Goal: Task Accomplishment & Management: Manage account settings

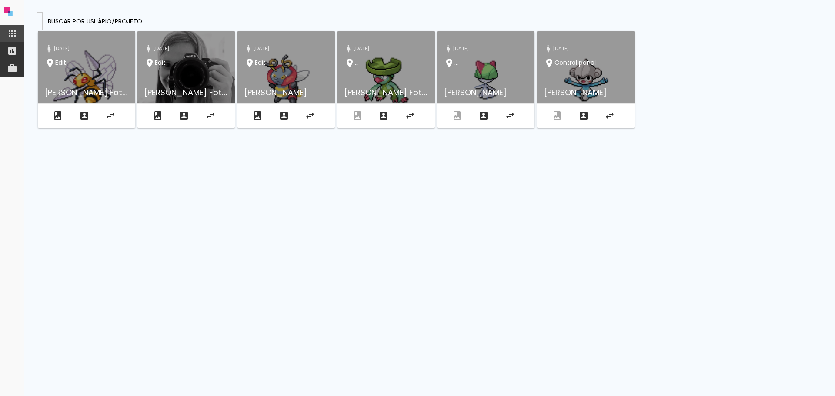
click at [43, 12] on paper-input-container at bounding box center [40, 21] width 6 height 18
click at [81, 115] on iron-icon "Jefferson Alcântara Fotografia" at bounding box center [84, 115] width 10 height 10
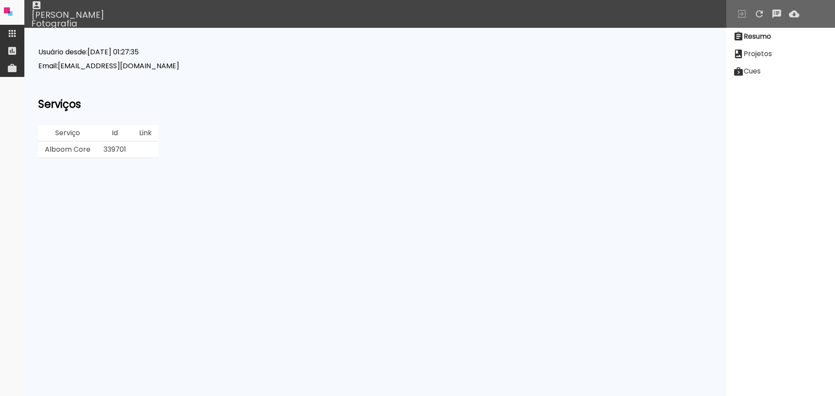
click at [0, 0] on slot "Projetos" at bounding box center [0, 0] width 0 height 0
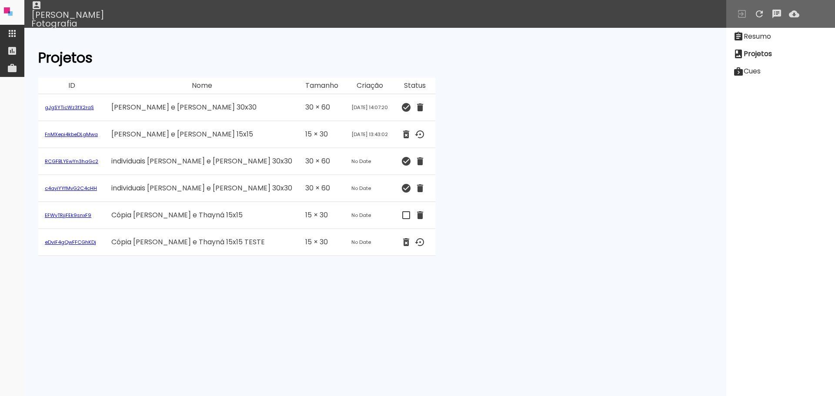
click at [68, 109] on link "gJgSYTicWz3fX2rqS" at bounding box center [69, 107] width 49 height 7
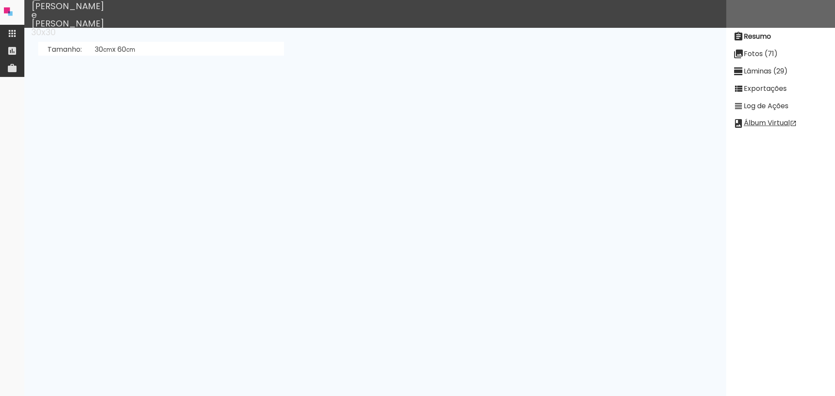
click at [791, 77] on paper-item "Lâminas (29)" at bounding box center [780, 71] width 109 height 17
click at [0, 0] on slot "Fotos (71)" at bounding box center [0, 0] width 0 height 0
click at [0, 0] on slot "Exportações" at bounding box center [0, 0] width 0 height 0
